Goal: Task Accomplishment & Management: Use online tool/utility

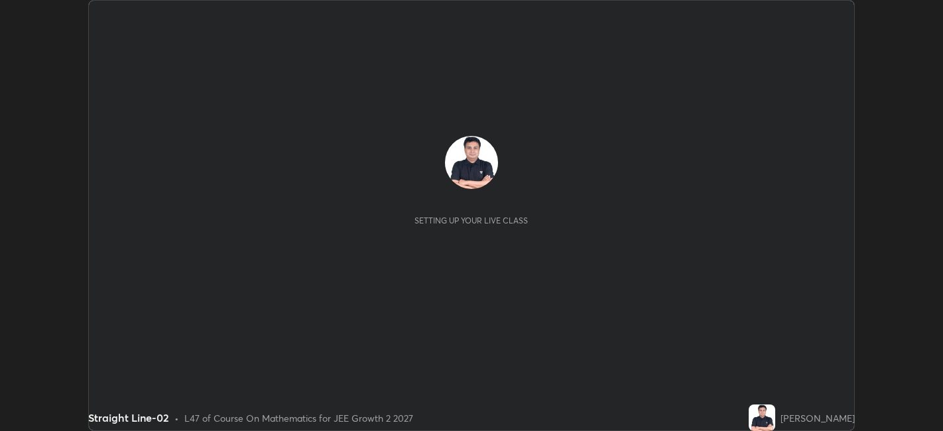
scroll to position [431, 942]
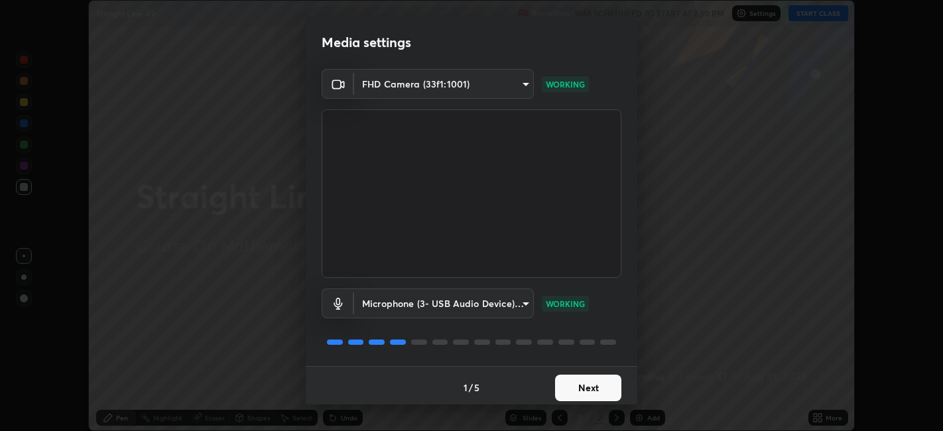
click at [605, 381] on button "Next" at bounding box center [588, 388] width 66 height 27
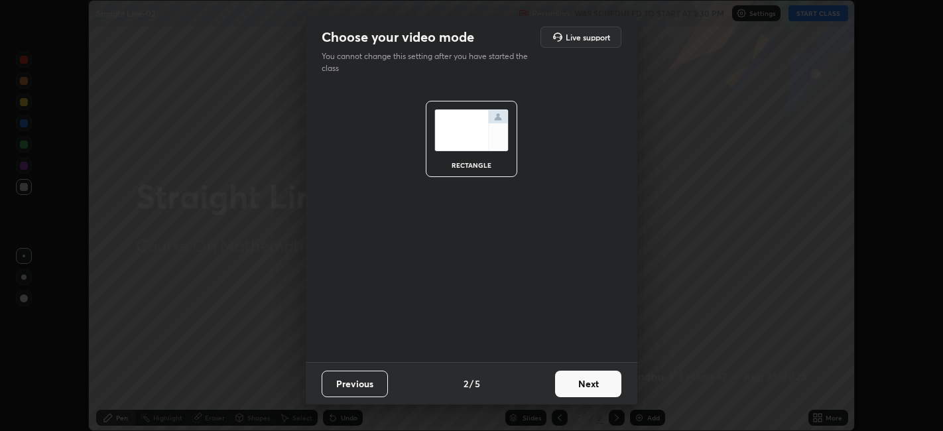
click at [611, 381] on button "Next" at bounding box center [588, 384] width 66 height 27
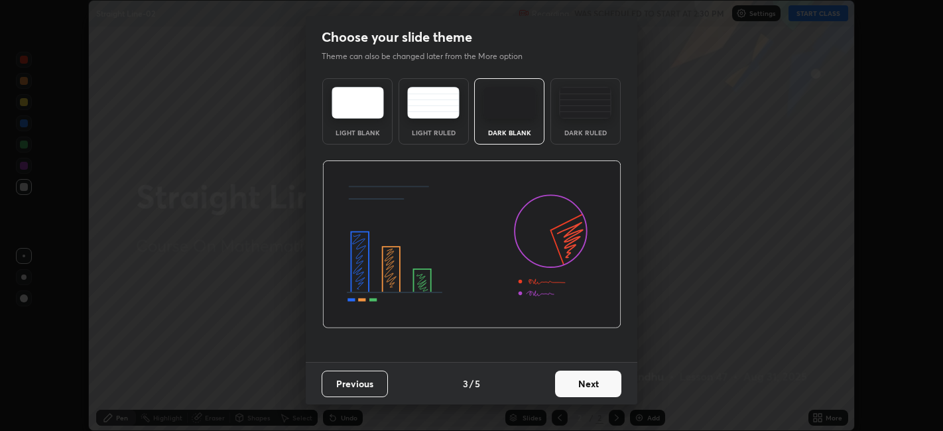
click at [607, 379] on button "Next" at bounding box center [588, 384] width 66 height 27
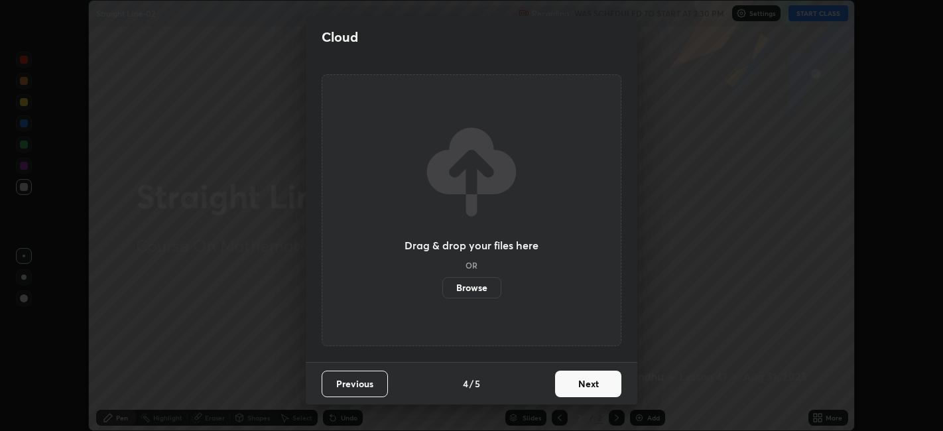
click at [611, 379] on button "Next" at bounding box center [588, 384] width 66 height 27
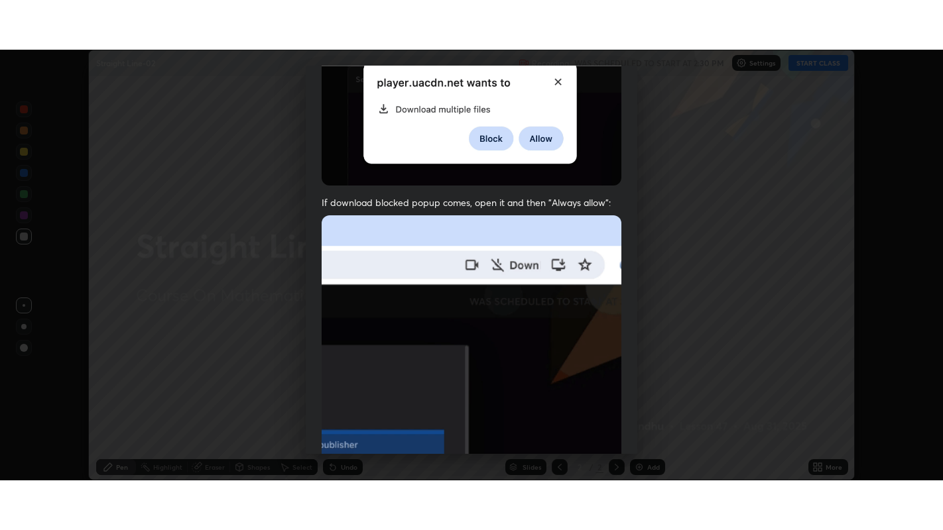
scroll to position [274, 0]
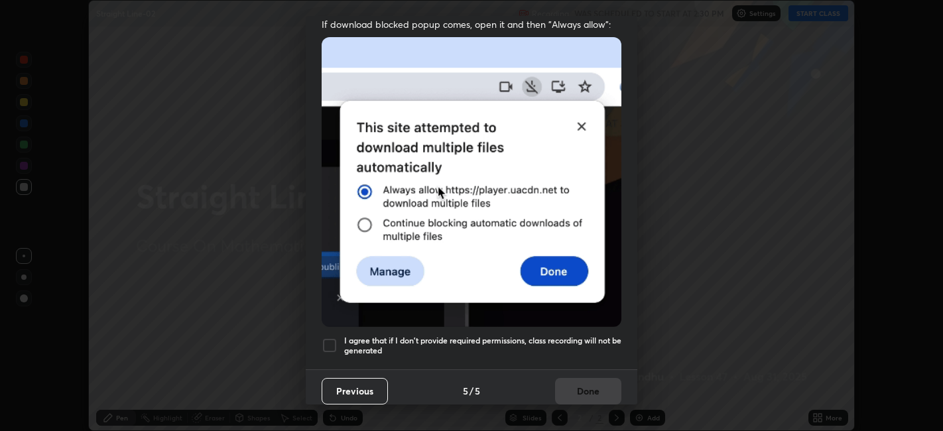
click at [613, 336] on h5 "I agree that if I don't provide required permissions, class recording will not …" at bounding box center [482, 346] width 277 height 21
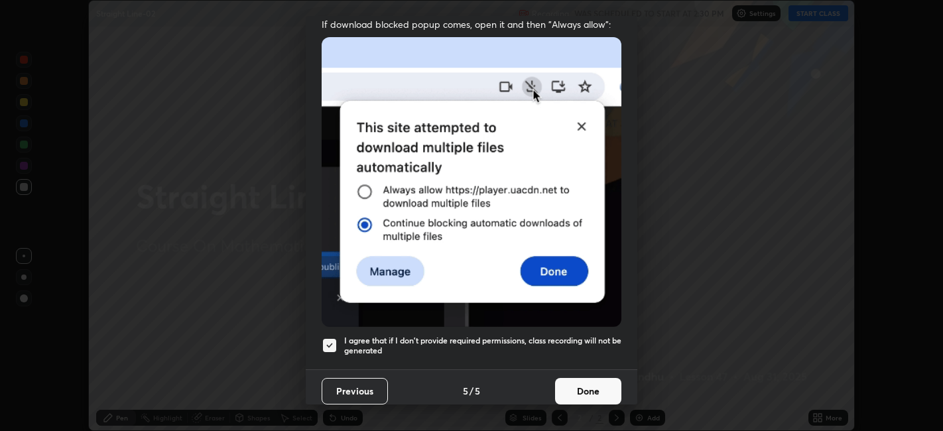
click at [597, 383] on button "Done" at bounding box center [588, 391] width 66 height 27
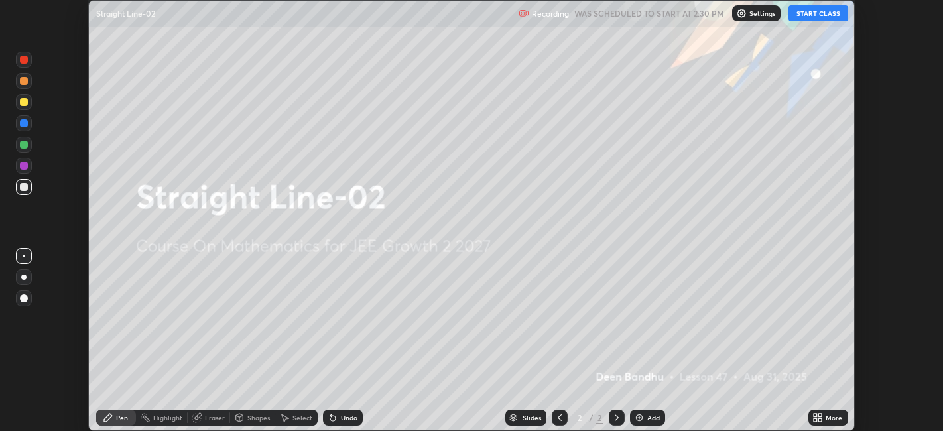
click at [817, 414] on icon at bounding box center [815, 415] width 3 height 3
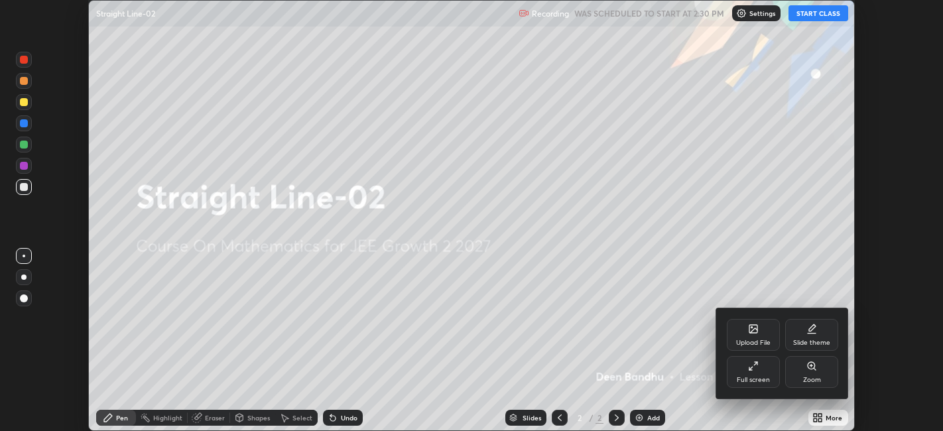
click at [739, 371] on div "Full screen" at bounding box center [753, 372] width 53 height 32
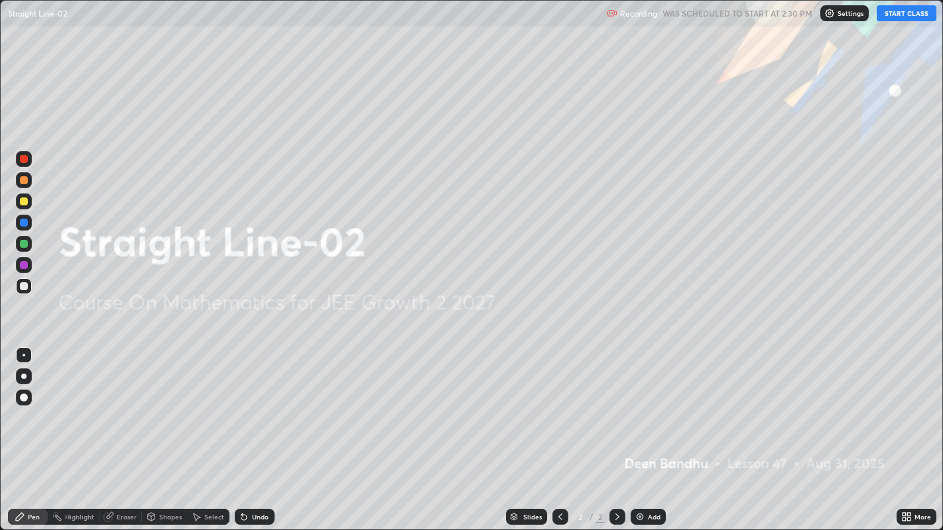
scroll to position [530, 943]
click at [905, 14] on button "START CLASS" at bounding box center [907, 13] width 60 height 16
